Goal: Register for event/course

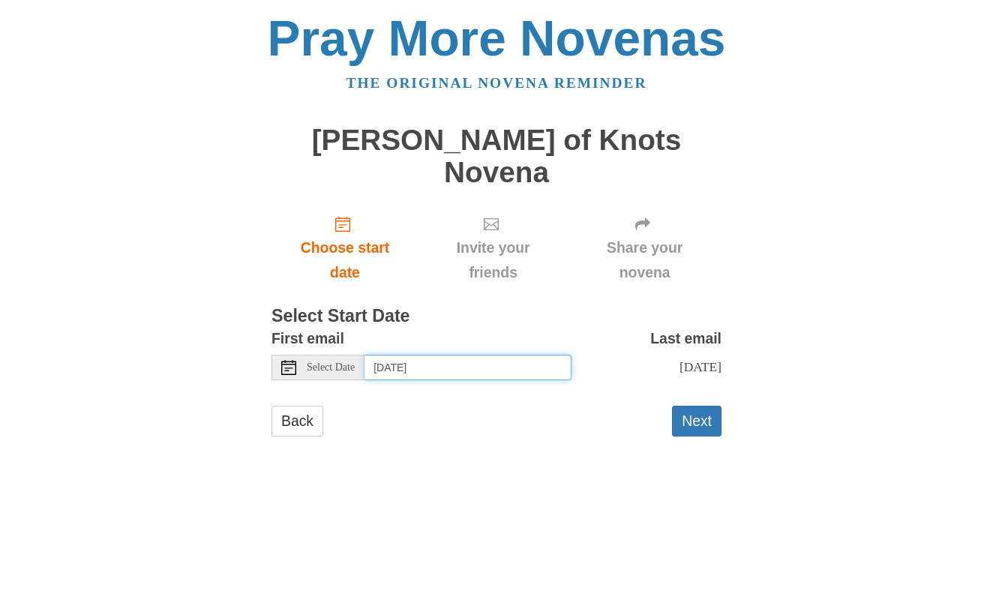
click at [456, 355] on input "[DATE]" at bounding box center [467, 367] width 207 height 25
click at [439, 259] on main "[PERSON_NAME] of Knots Novena Choose start date Invite your friends Share your …" at bounding box center [496, 287] width 450 height 355
click at [451, 355] on input "[DATE]" at bounding box center [467, 367] width 207 height 25
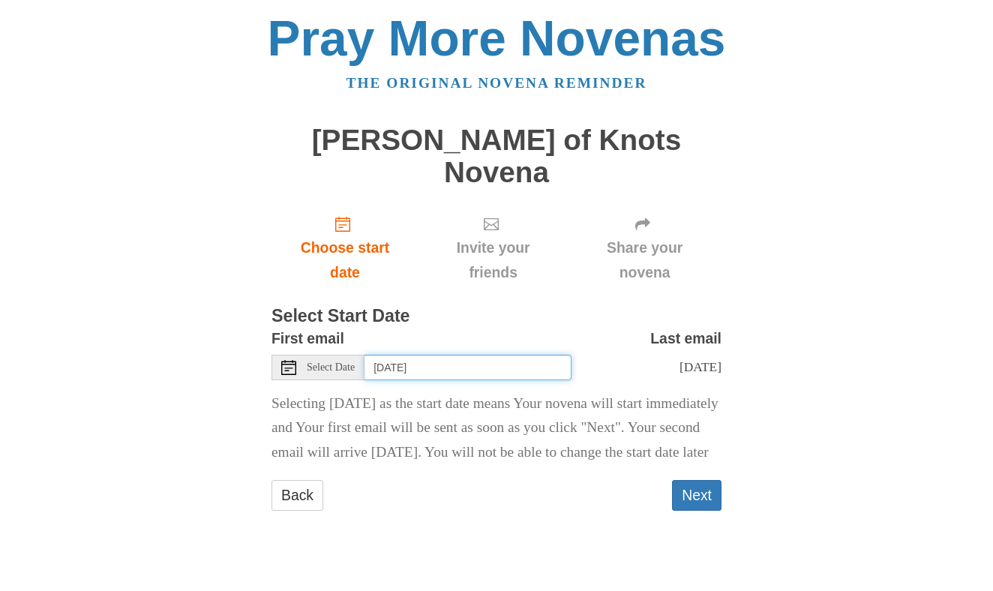
click at [493, 355] on input "[DATE]" at bounding box center [467, 367] width 207 height 25
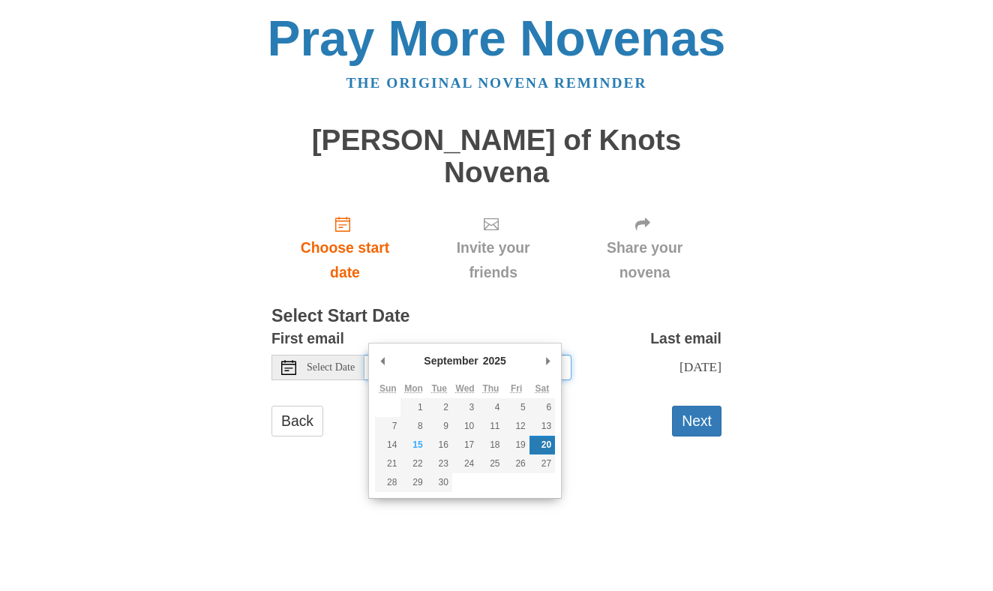
click at [520, 355] on input "[DATE]" at bounding box center [467, 367] width 207 height 25
type input "[DATE]"
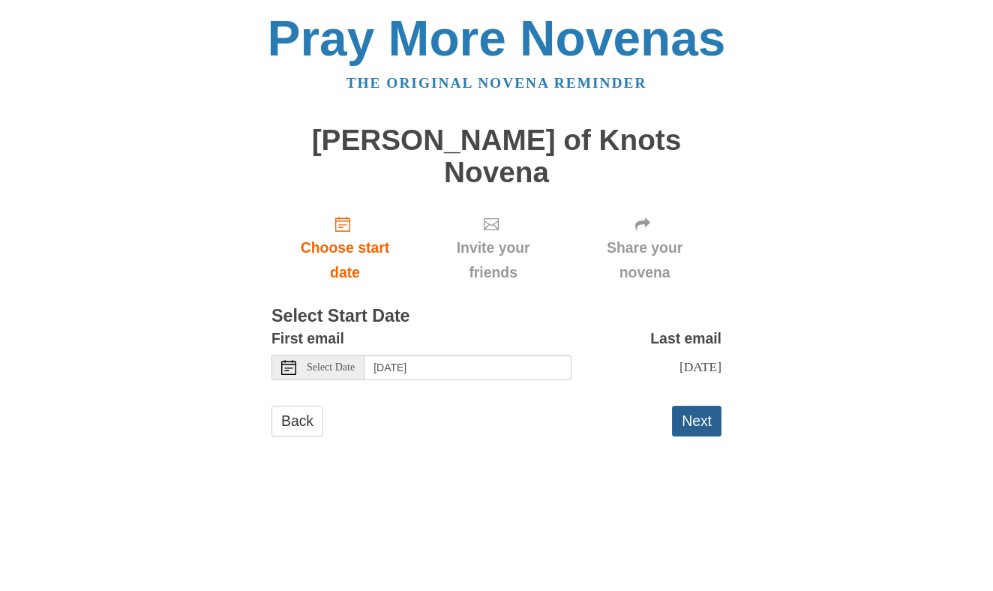
click at [696, 406] on button "Next" at bounding box center [696, 421] width 49 height 31
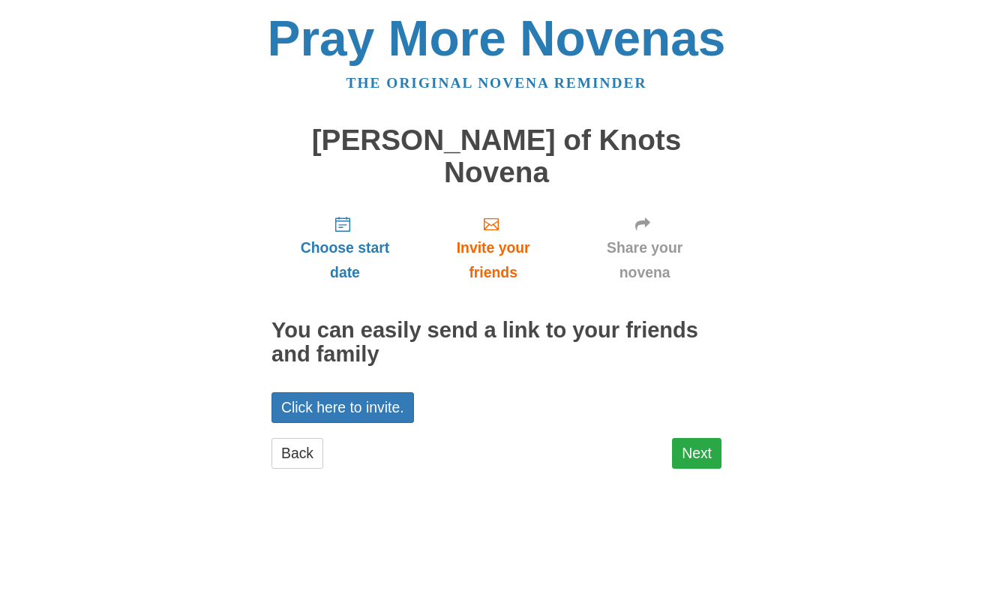
click at [696, 438] on link "Next" at bounding box center [696, 453] width 49 height 31
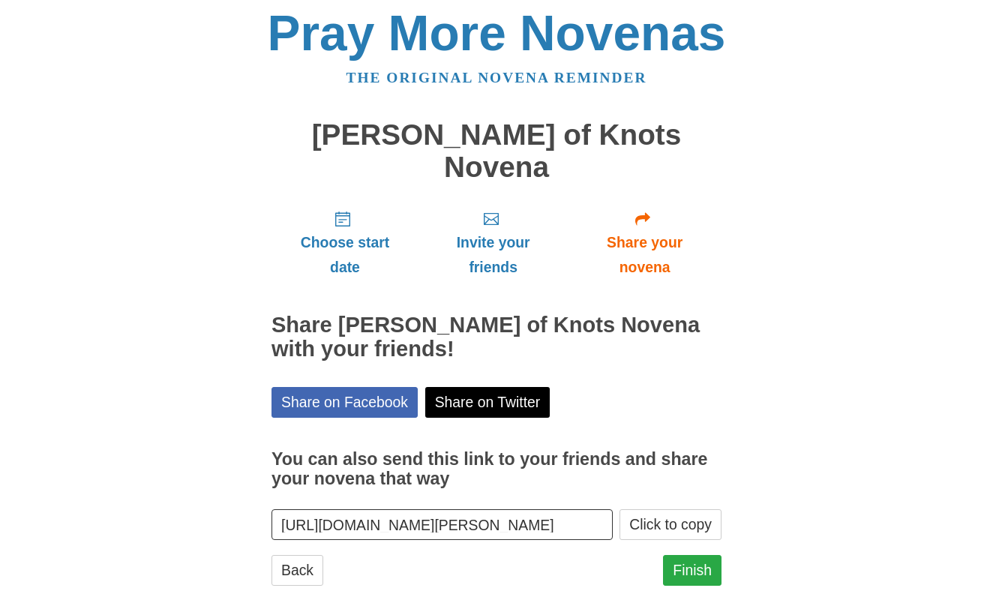
scroll to position [4, 0]
click at [696, 556] on link "Finish" at bounding box center [692, 571] width 58 height 31
